Goal: Information Seeking & Learning: Find specific fact

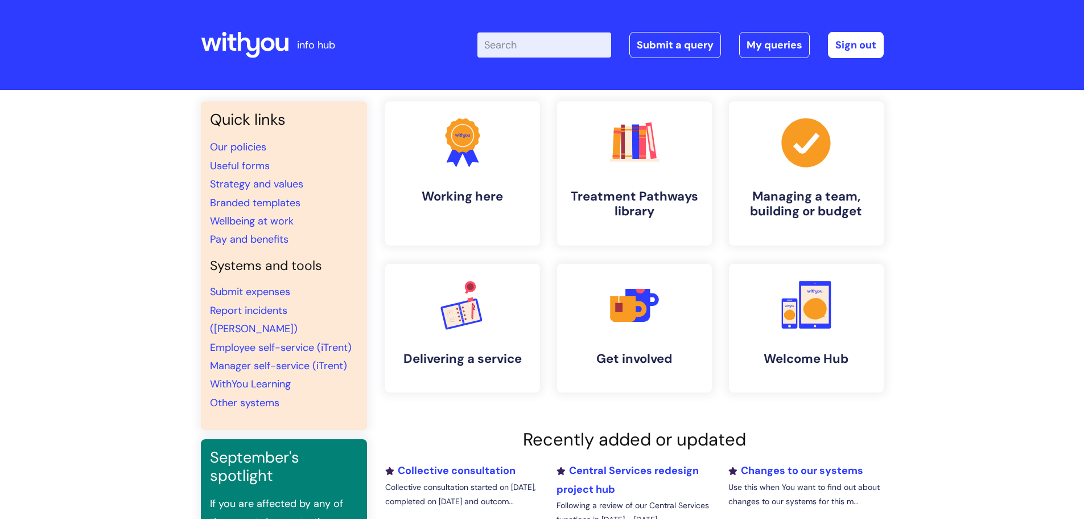
click at [530, 44] on input "Enter your search term here..." at bounding box center [545, 44] width 134 height 25
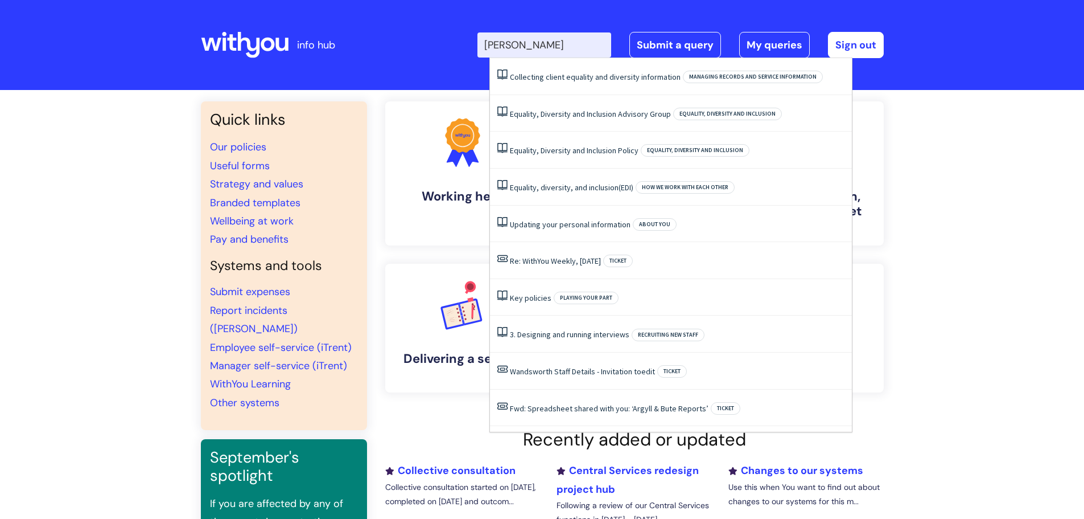
type input "EDI group"
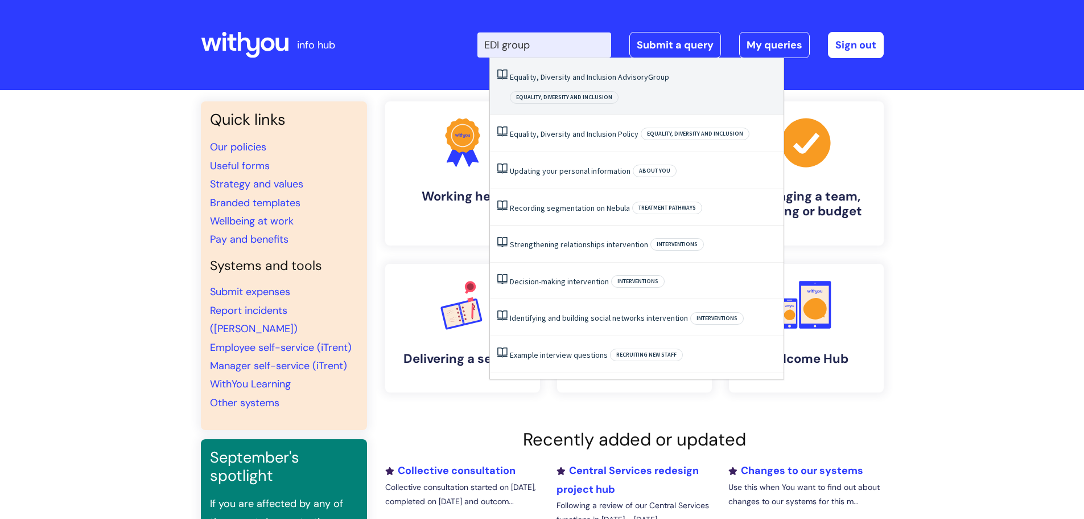
click at [556, 74] on link "Equality, Diversity and Inclusion Advisory Group" at bounding box center [589, 77] width 159 height 10
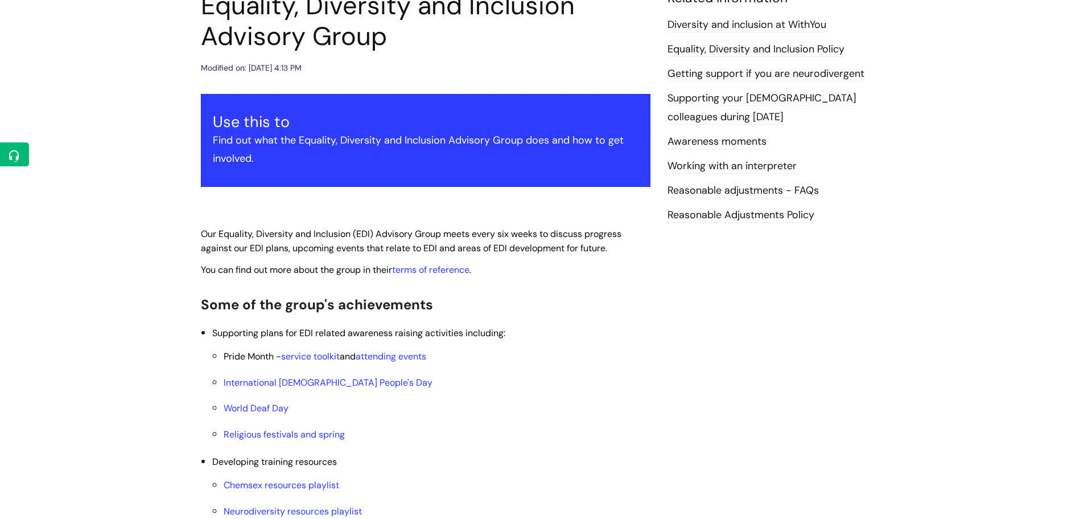
scroll to position [171, 0]
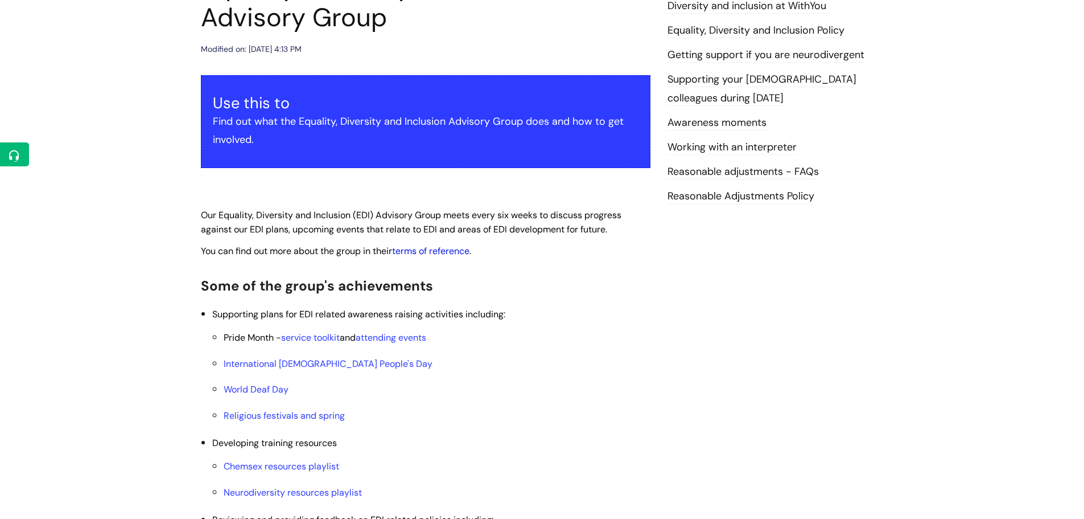
click at [434, 250] on link "terms of reference" at bounding box center [430, 251] width 77 height 12
